Goal: Find specific page/section: Find specific page/section

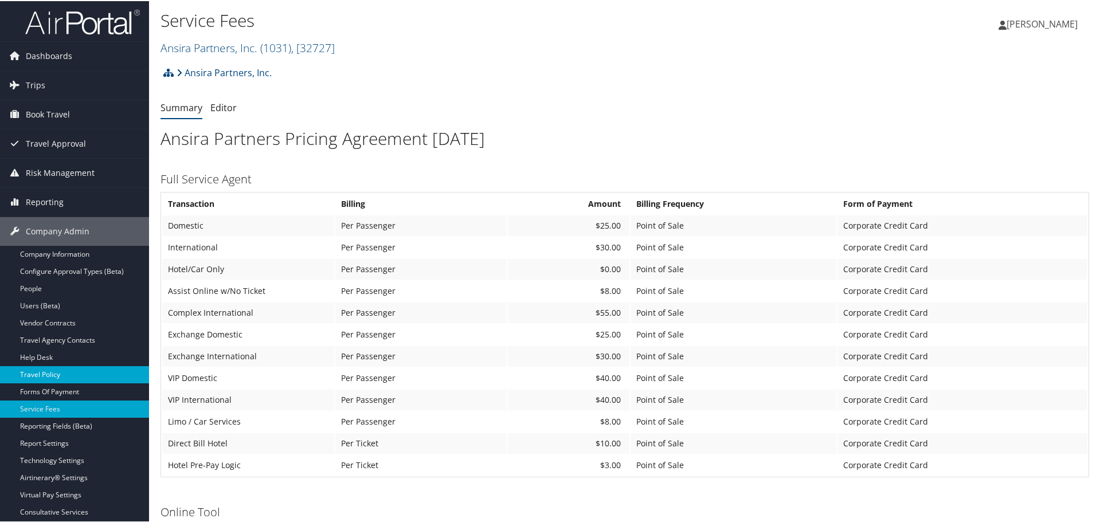
click at [59, 373] on link "Travel Policy" at bounding box center [74, 373] width 149 height 17
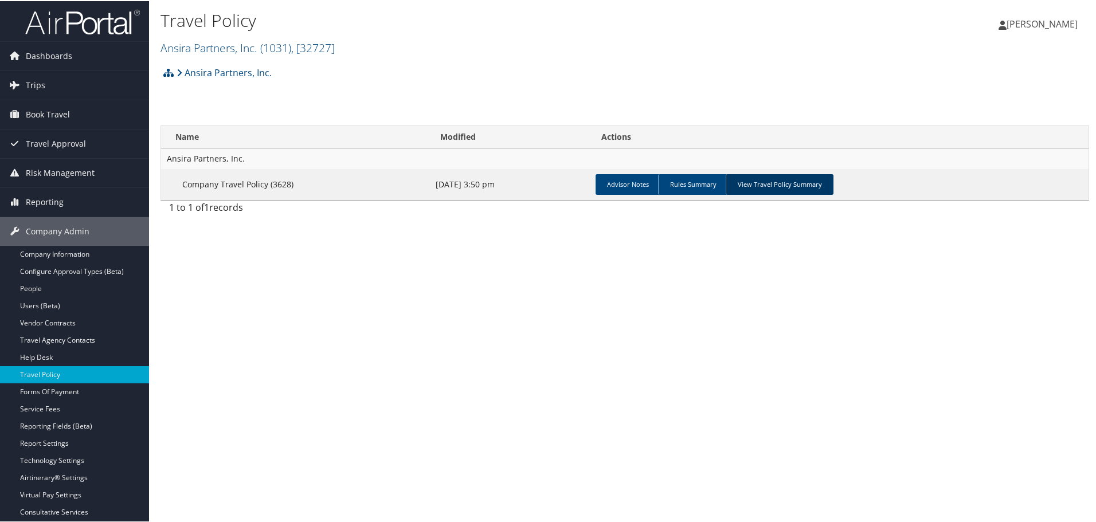
click at [770, 179] on link "View Travel Policy Summary" at bounding box center [780, 183] width 108 height 21
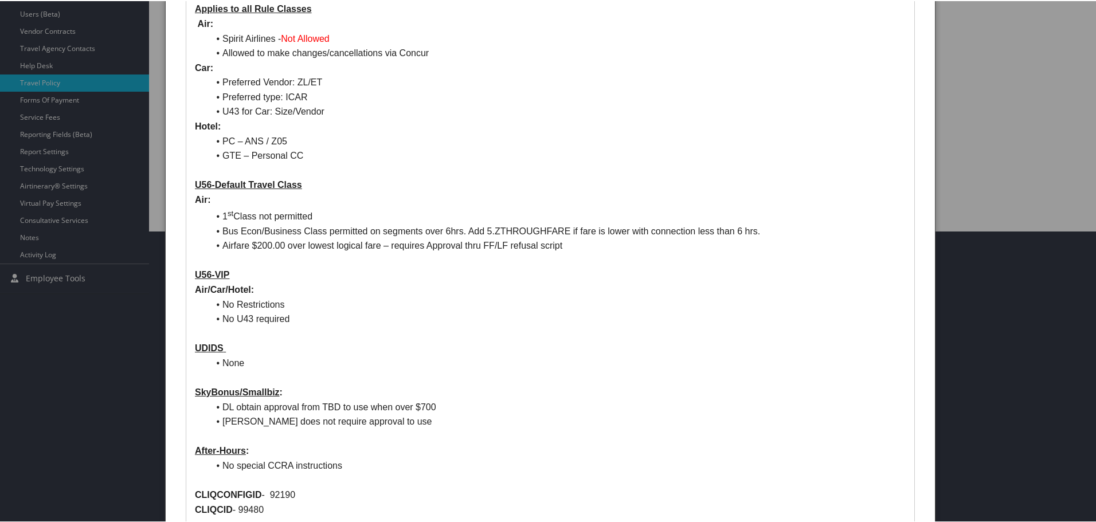
scroll to position [304, 0]
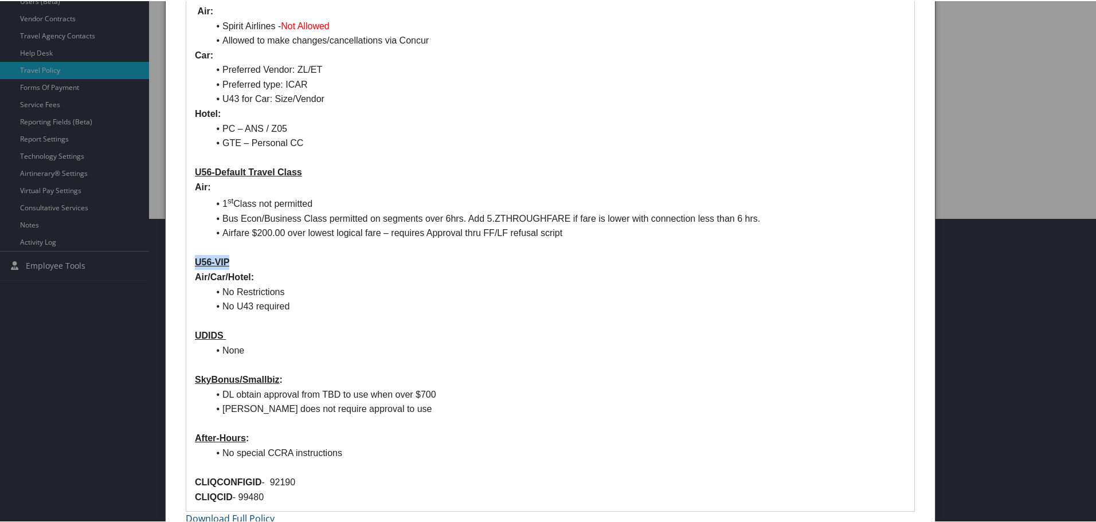
drag, startPoint x: 236, startPoint y: 247, endPoint x: 185, endPoint y: 247, distance: 51.0
click at [186, 247] on div "ANSIRA CA1031 – MCT Guest Traveler : [PERSON_NAME] – [PERSON_NAME] – [PERSON_NA…" at bounding box center [550, 150] width 729 height 721
copy u "U56-VIP"
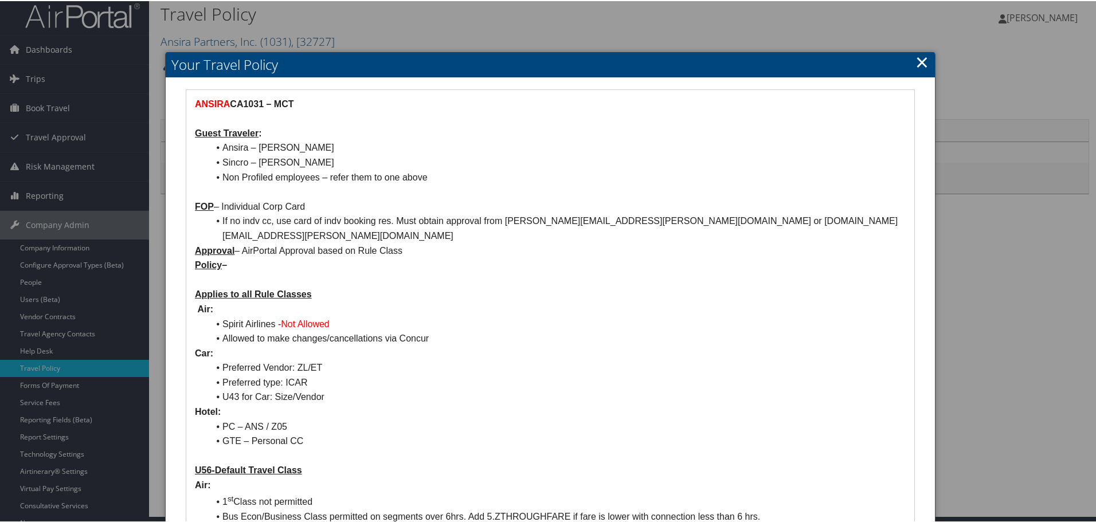
scroll to position [0, 0]
